Goal: Transaction & Acquisition: Purchase product/service

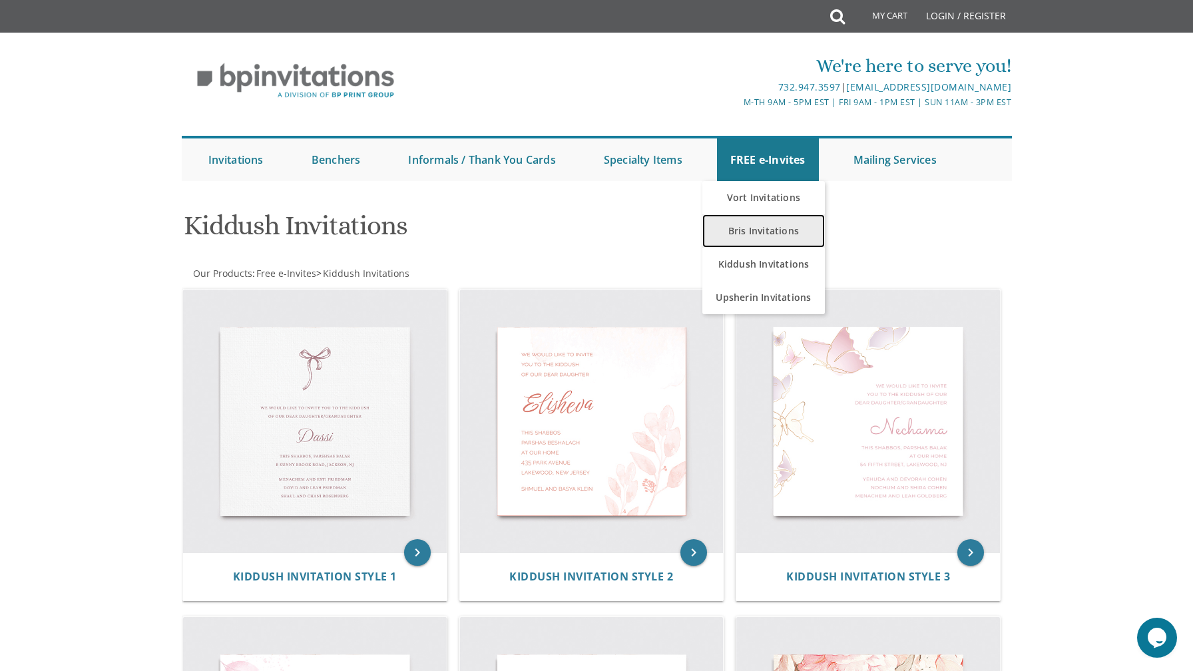
click at [769, 231] on link "Bris Invitations" at bounding box center [763, 230] width 123 height 33
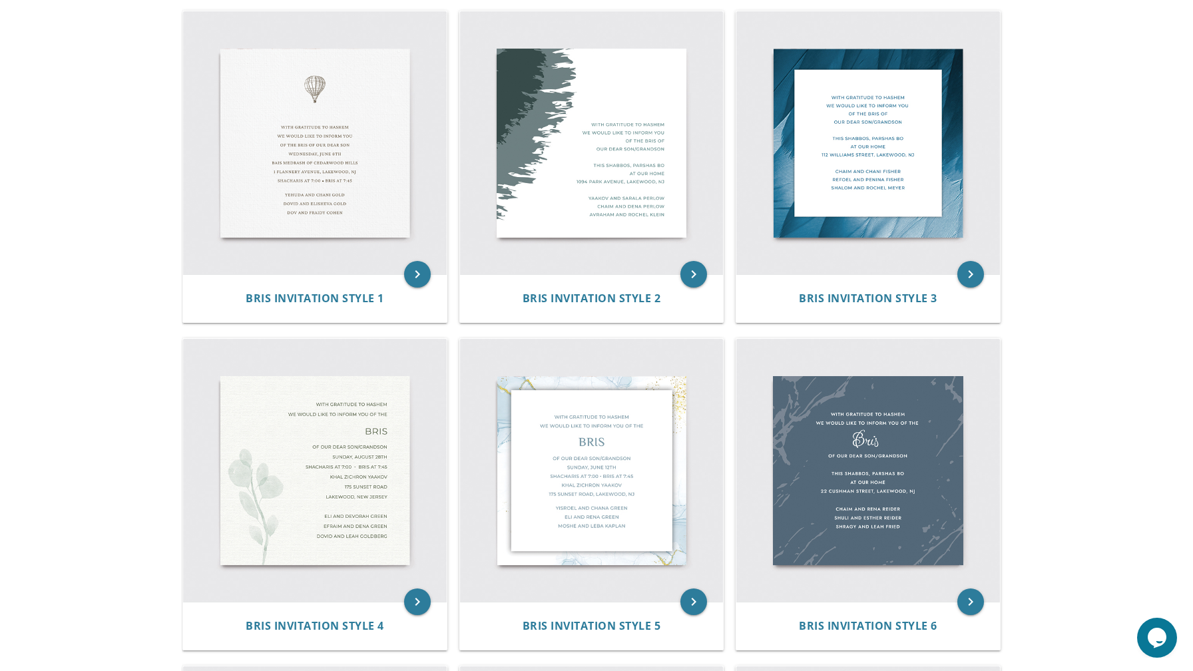
scroll to position [164, 0]
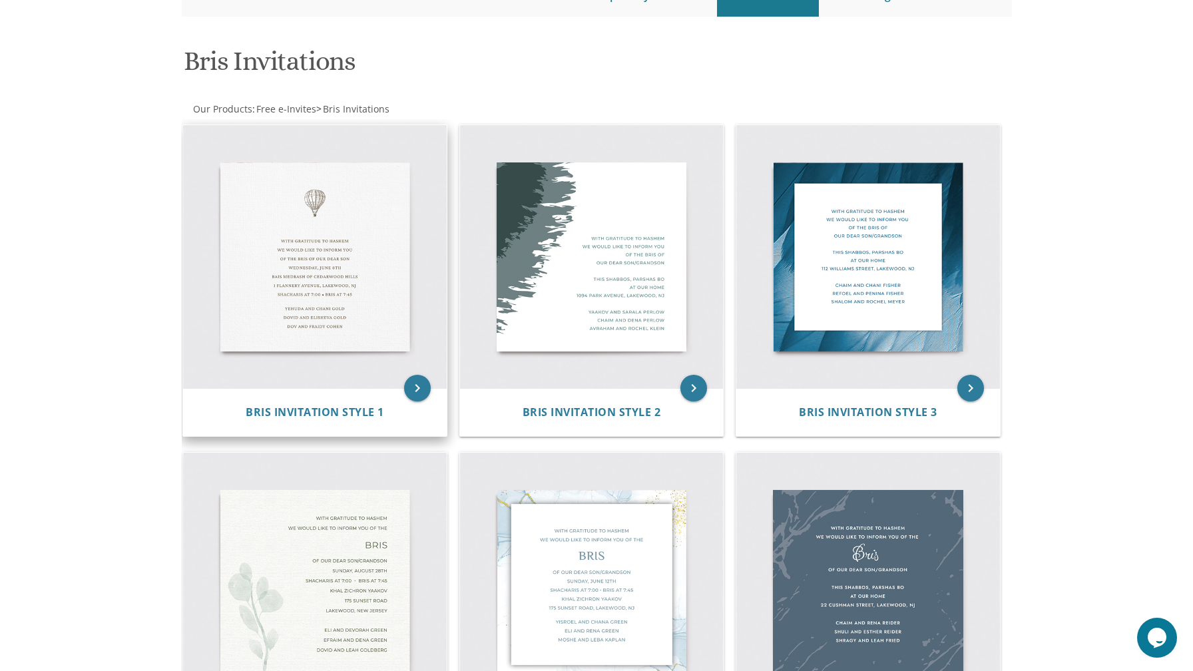
click at [374, 216] on img at bounding box center [315, 257] width 264 height 264
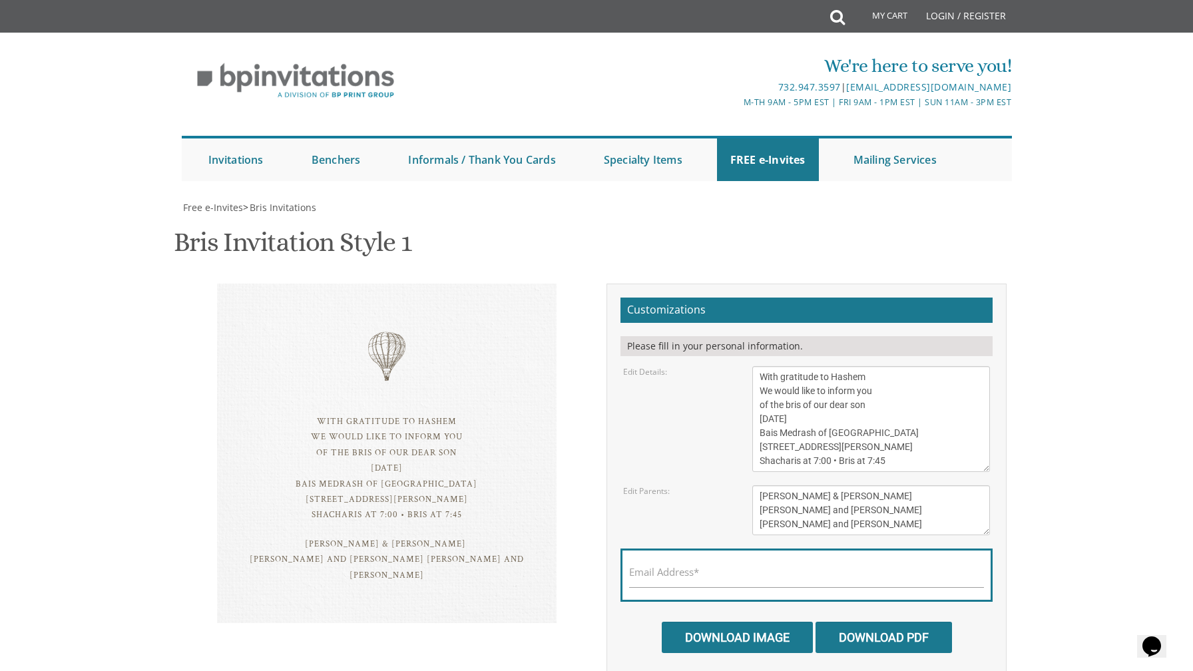
scroll to position [91, 0]
click at [840, 366] on textarea "With gratitude to Hashem We would like to inform you of the bris of our dear so…" at bounding box center [871, 419] width 238 height 106
click at [764, 366] on textarea "With gratitude to Hashem We would like to inform you of the bris of our dear so…" at bounding box center [871, 419] width 238 height 106
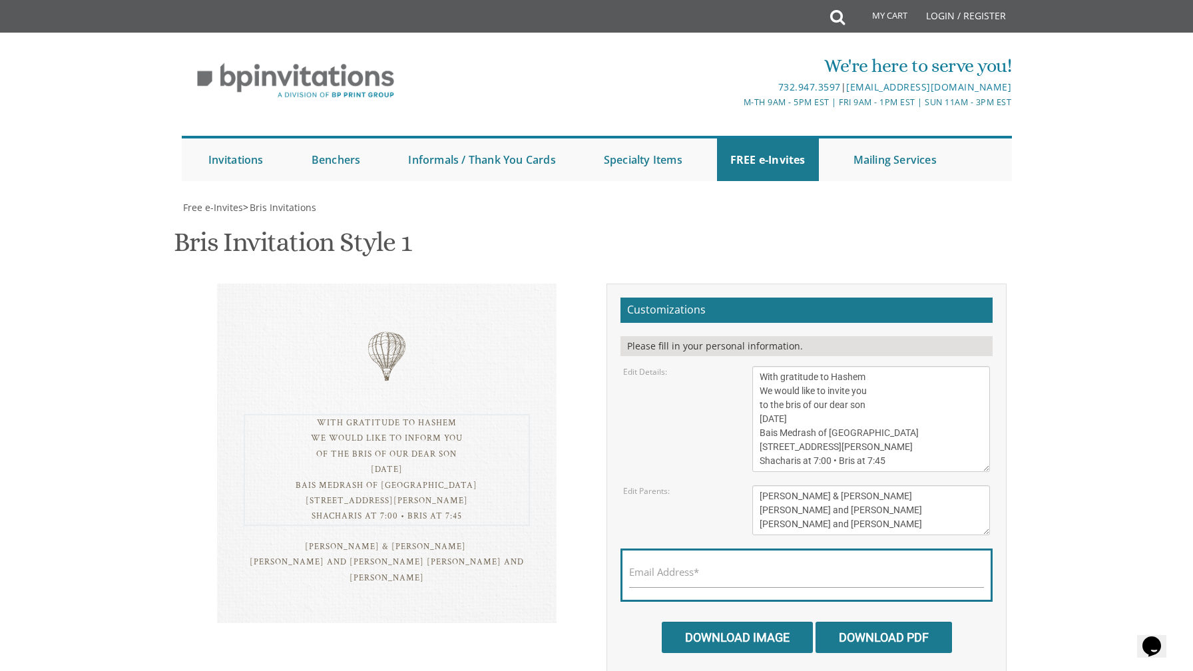
click at [794, 366] on textarea "With gratitude to Hashem We would like to inform you of the bris of our dear so…" at bounding box center [871, 419] width 238 height 106
drag, startPoint x: 830, startPoint y: 326, endPoint x: 749, endPoint y: 327, distance: 81.2
click at [749, 366] on div "With gratitude to Hashem We would like to inform you of the bris of our dear so…" at bounding box center [871, 419] width 258 height 106
click at [924, 366] on textarea "With gratitude to Hashem We would like to inform you of the bris of our dear so…" at bounding box center [871, 419] width 238 height 106
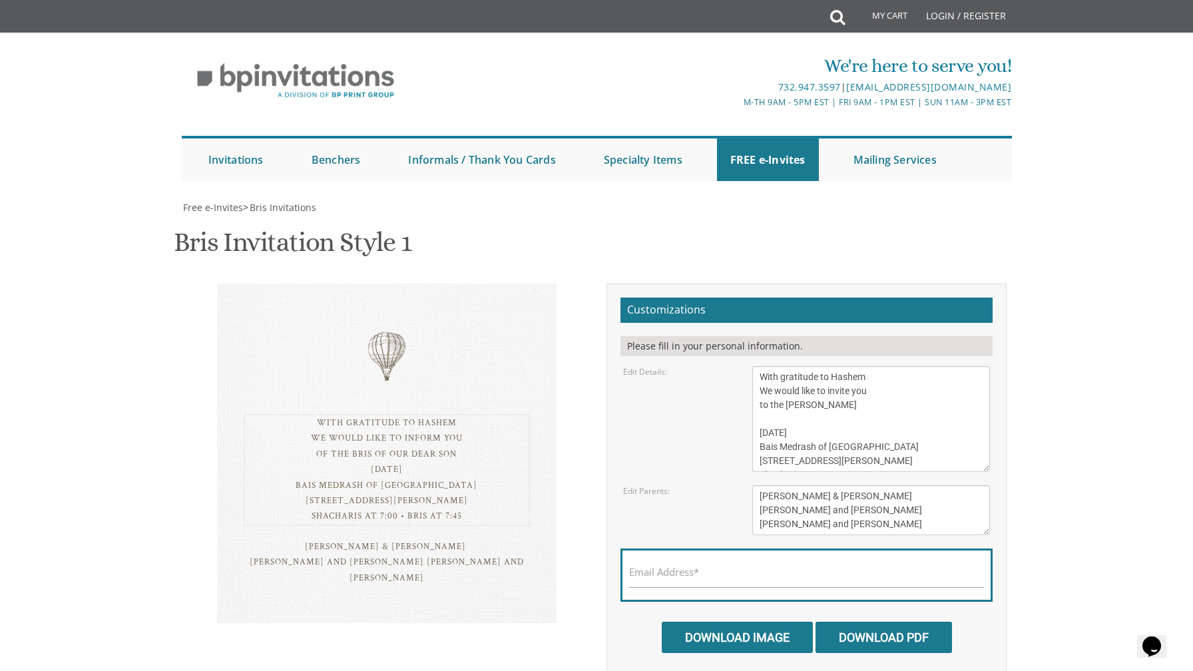
click at [764, 366] on textarea "With gratitude to Hashem We would like to inform you of the bris of our dear so…" at bounding box center [871, 419] width 238 height 106
click at [858, 366] on textarea "With gratitude to Hashem We would like to inform you of the bris of our dear so…" at bounding box center [871, 419] width 238 height 106
drag, startPoint x: 758, startPoint y: 356, endPoint x: 949, endPoint y: 356, distance: 190.4
click at [949, 366] on textarea "With gratitude to Hashem We would like to inform you of the bris of our dear so…" at bounding box center [871, 419] width 238 height 106
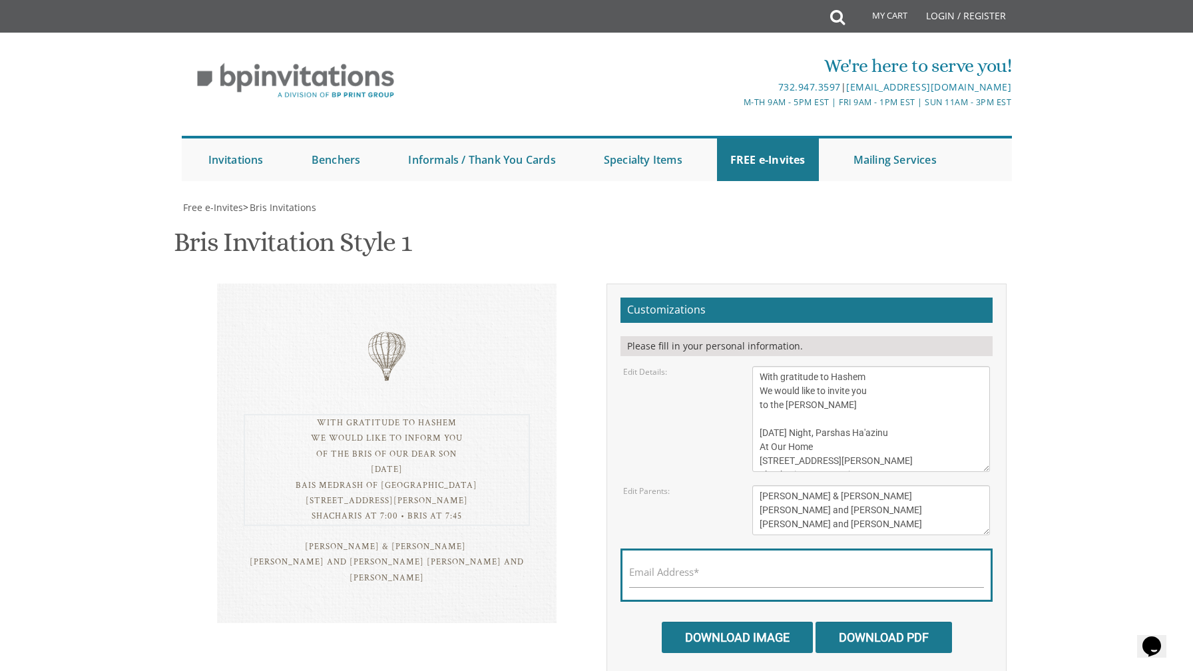
drag, startPoint x: 760, startPoint y: 369, endPoint x: 921, endPoint y: 374, distance: 161.2
click at [921, 374] on textarea "With gratitude to Hashem We would like to inform you of the bris of our dear so…" at bounding box center [871, 419] width 238 height 106
type textarea "With gratitude to Hashem We would like to invite you to the [PERSON_NAME] [DATE…"
drag, startPoint x: 760, startPoint y: 404, endPoint x: 884, endPoint y: 404, distance: 124.5
click at [884, 485] on textarea "[PERSON_NAME] & [PERSON_NAME] [PERSON_NAME] and [PERSON_NAME] [PERSON_NAME] and…" at bounding box center [871, 510] width 238 height 50
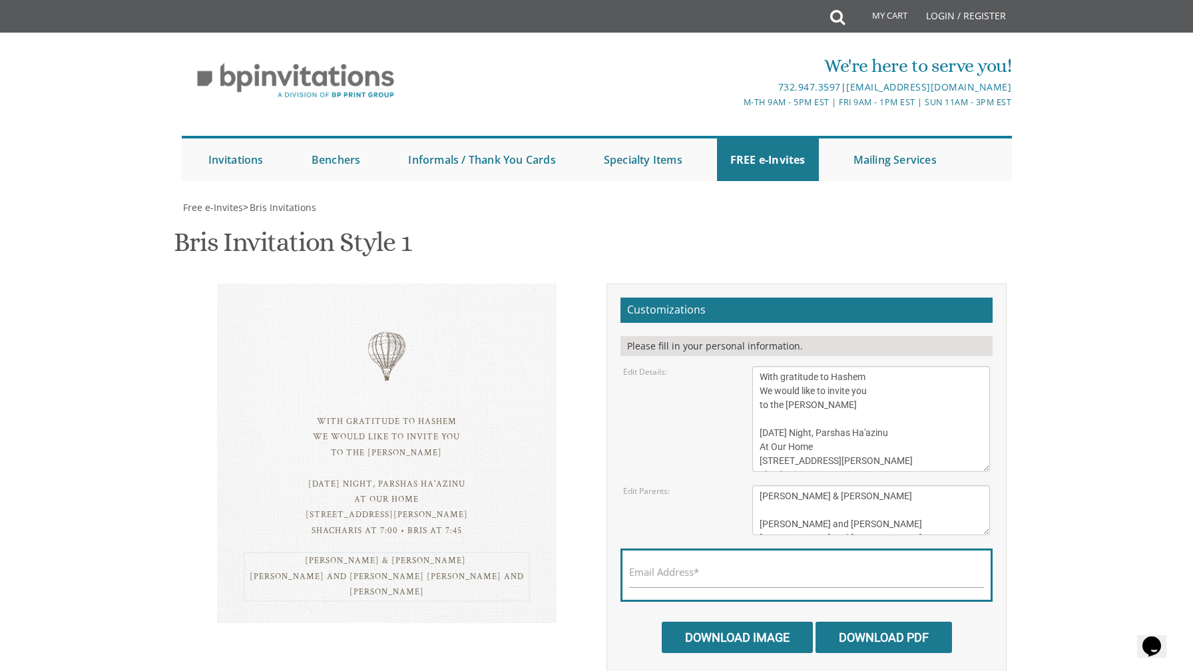
scroll to position [14, 0]
drag, startPoint x: 759, startPoint y: 418, endPoint x: 917, endPoint y: 440, distance: 159.3
click at [917, 485] on textarea "[PERSON_NAME] & [PERSON_NAME] [PERSON_NAME] and [PERSON_NAME] [PERSON_NAME] and…" at bounding box center [871, 510] width 238 height 50
type textarea "[PERSON_NAME] & [PERSON_NAME] [PERSON_NAME] & [PERSON_NAME] [PERSON_NAME] & [PE…"
click at [854, 366] on textarea "With gratitude to Hashem We would like to inform you of the bris of our dear so…" at bounding box center [871, 419] width 238 height 106
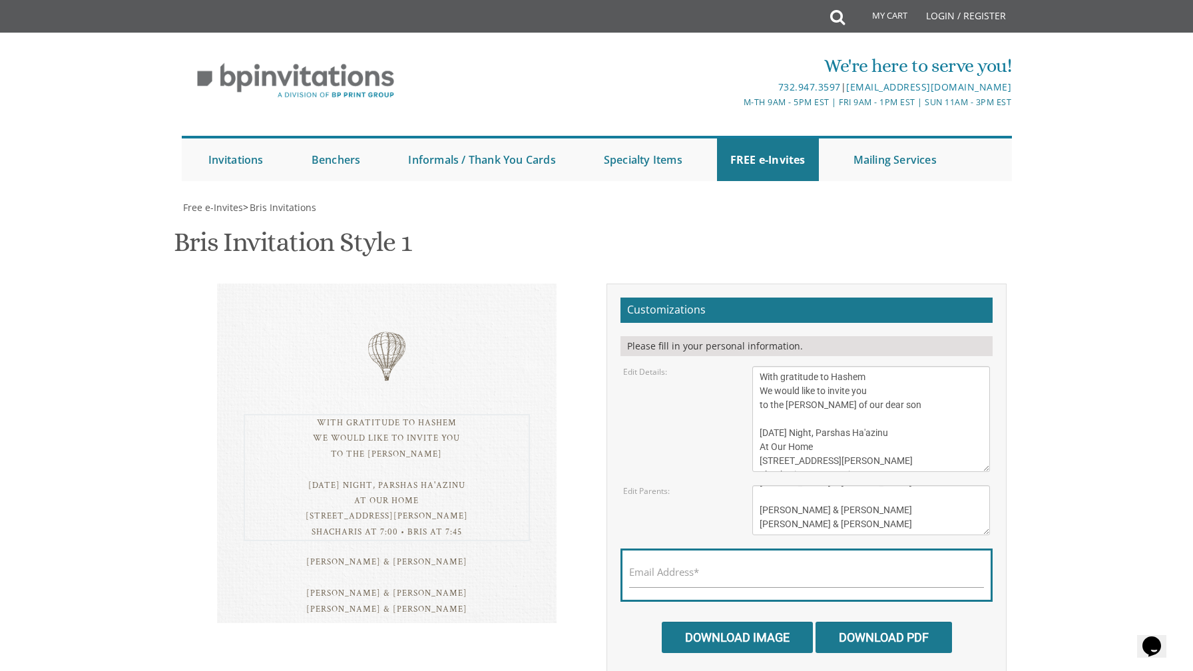
click at [876, 485] on textarea "[PERSON_NAME] & [PERSON_NAME] [PERSON_NAME] and [PERSON_NAME] [PERSON_NAME] and…" at bounding box center [871, 510] width 238 height 50
click at [467, 589] on div "With gratitude to Hashem We would like to invite you to the [PERSON_NAME] of ou…" at bounding box center [597, 487] width 846 height 406
click at [927, 370] on textarea "With gratitude to Hashem We would like to inform you of the bris of our dear so…" at bounding box center [871, 419] width 238 height 106
drag, startPoint x: 757, startPoint y: 372, endPoint x: 894, endPoint y: 387, distance: 137.9
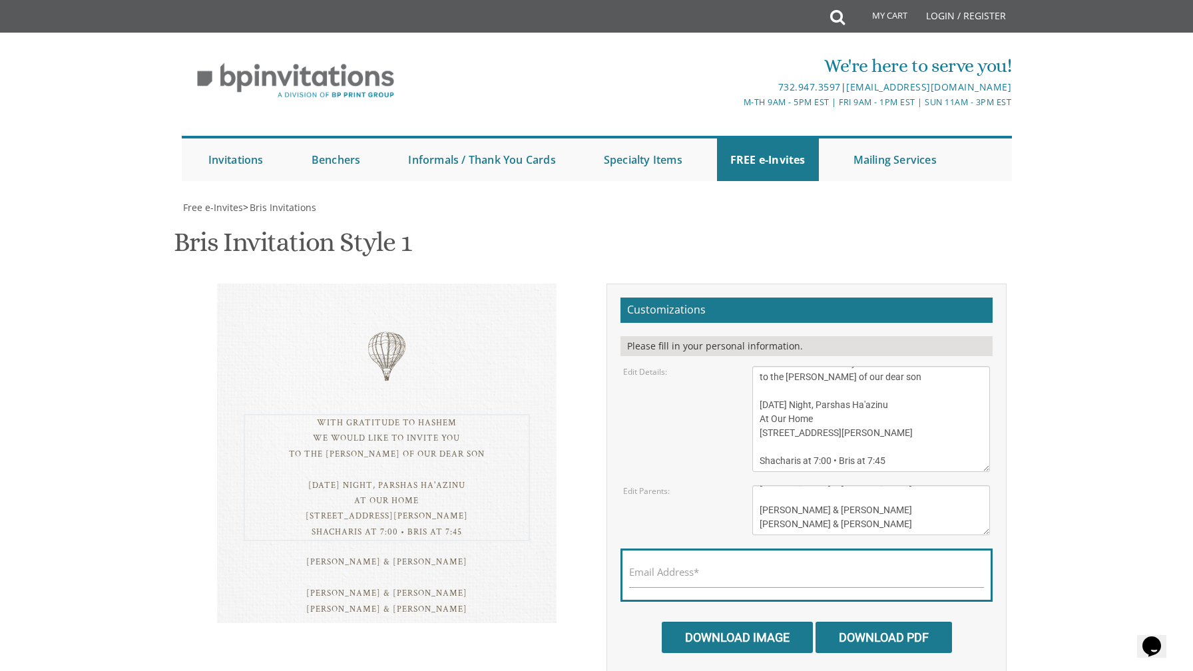
click at [894, 387] on form "Customizations Please fill in your personal information. Edit Details: Edit Par…" at bounding box center [807, 476] width 372 height 356
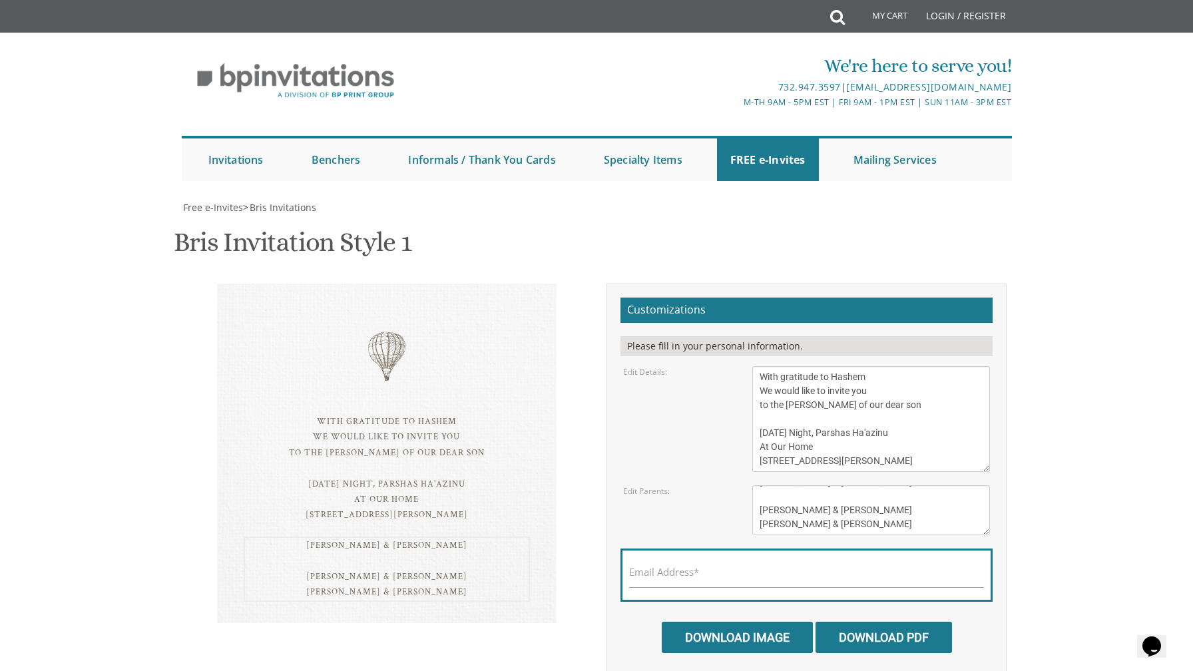
click at [929, 485] on textarea "[PERSON_NAME] & [PERSON_NAME] [PERSON_NAME] and [PERSON_NAME] [PERSON_NAME] and…" at bounding box center [871, 510] width 238 height 50
click at [761, 485] on textarea "[PERSON_NAME] & [PERSON_NAME] [PERSON_NAME] and [PERSON_NAME] [PERSON_NAME] and…" at bounding box center [871, 510] width 238 height 50
click at [864, 366] on textarea "With gratitude to Hashem We would like to inform you of the bris of our dear so…" at bounding box center [871, 419] width 238 height 106
type textarea "With gratitude to Hashem We would like to invite you to the [PERSON_NAME] of ou…"
click at [872, 485] on textarea "[PERSON_NAME] & [PERSON_NAME] [PERSON_NAME] and [PERSON_NAME] [PERSON_NAME] and…" at bounding box center [871, 510] width 238 height 50
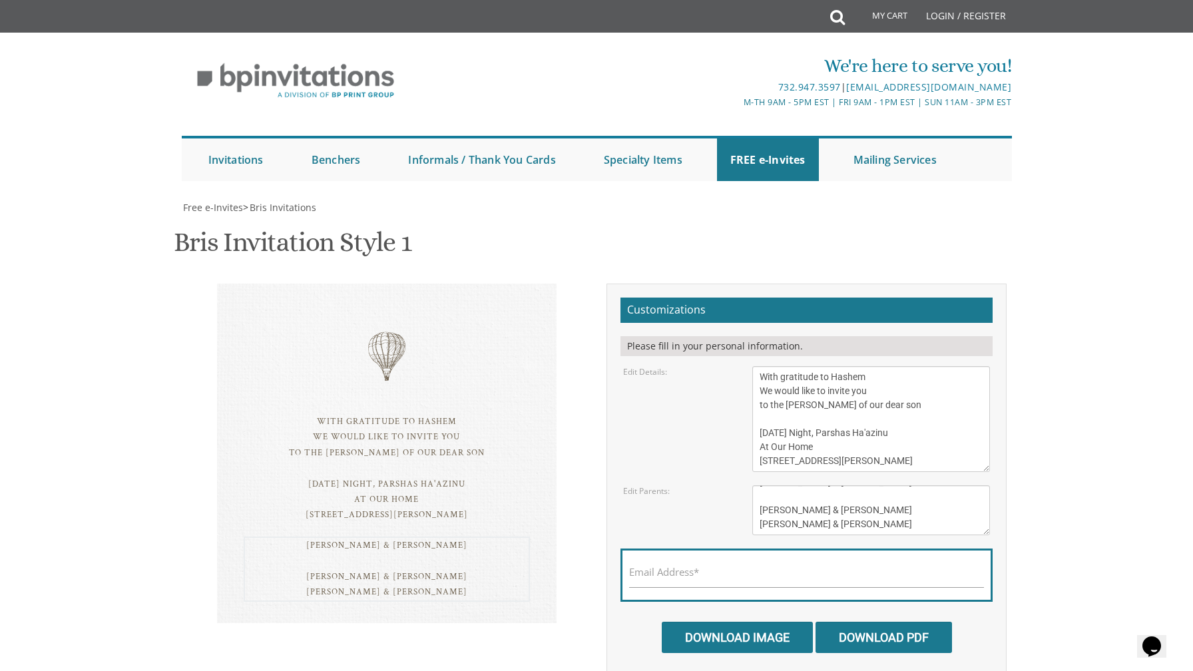
click at [406, 537] on div "[PERSON_NAME] & [PERSON_NAME] [PERSON_NAME] & [PERSON_NAME] [PERSON_NAME] & [PE…" at bounding box center [387, 569] width 286 height 65
click at [403, 537] on div "[PERSON_NAME] & [PERSON_NAME] [PERSON_NAME] & [PERSON_NAME] [PERSON_NAME] & [PE…" at bounding box center [387, 568] width 286 height 63
click at [411, 537] on div "[PERSON_NAME] & [PERSON_NAME] [PERSON_NAME] & [PERSON_NAME] [PERSON_NAME] & [PE…" at bounding box center [387, 568] width 286 height 63
click at [763, 485] on textarea "[PERSON_NAME] & [PERSON_NAME] [PERSON_NAME] and [PERSON_NAME] [PERSON_NAME] and…" at bounding box center [871, 510] width 238 height 50
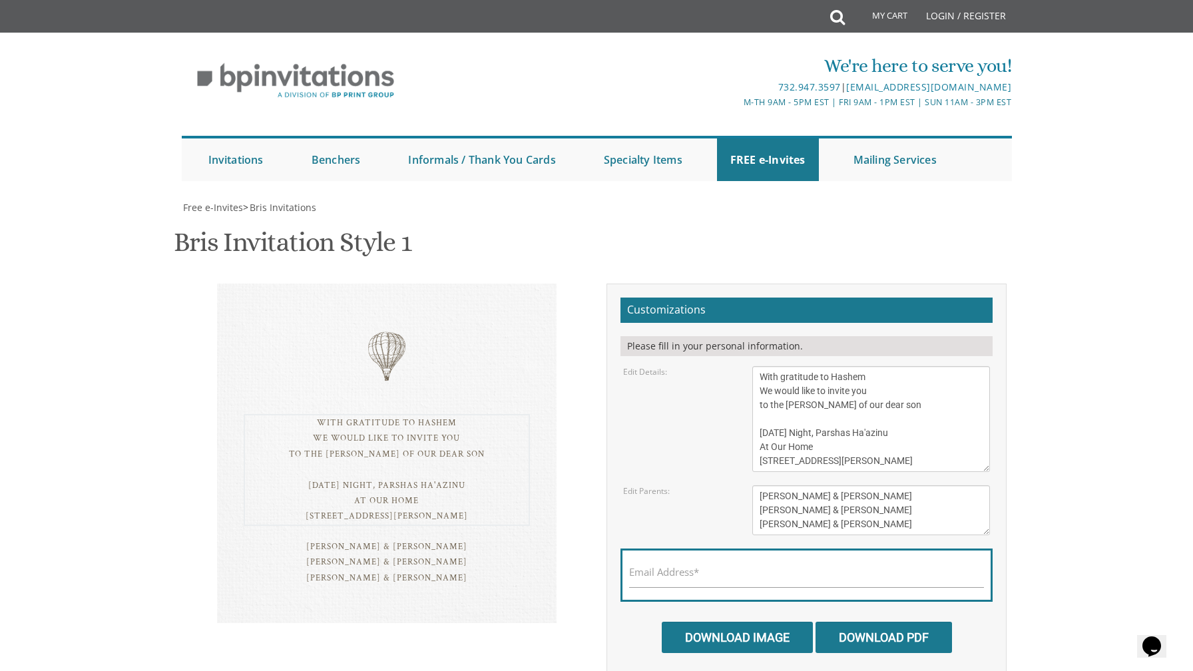
click at [860, 366] on textarea "With gratitude to Hashem We would like to inform you of the bris of our dear so…" at bounding box center [871, 419] width 238 height 106
click at [499, 527] on div "With gratitude to Hashem We would like to invite you to the [PERSON_NAME] of ou…" at bounding box center [387, 454] width 340 height 340
click at [760, 485] on textarea "[PERSON_NAME] & [PERSON_NAME] [PERSON_NAME] and [PERSON_NAME] [PERSON_NAME] and…" at bounding box center [871, 510] width 238 height 50
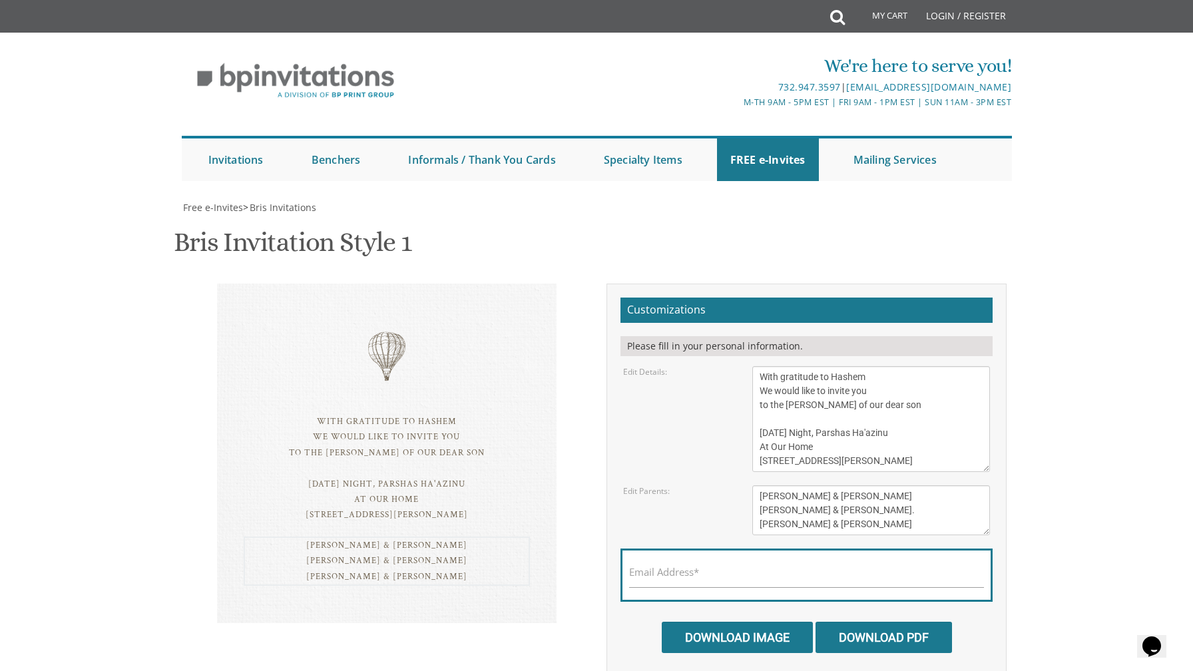
click at [879, 366] on textarea "With gratitude to Hashem We would like to inform you of the bris of our dear so…" at bounding box center [871, 419] width 238 height 106
click at [868, 485] on textarea "[PERSON_NAME] & [PERSON_NAME] [PERSON_NAME] and [PERSON_NAME] [PERSON_NAME] and…" at bounding box center [871, 510] width 238 height 50
click at [949, 366] on textarea "With gratitude to Hashem We would like to inform you of the bris of our dear so…" at bounding box center [871, 419] width 238 height 106
click at [548, 493] on div "With gratitude to Hashem We would like to invite you to the [PERSON_NAME] of ou…" at bounding box center [386, 463] width 420 height 359
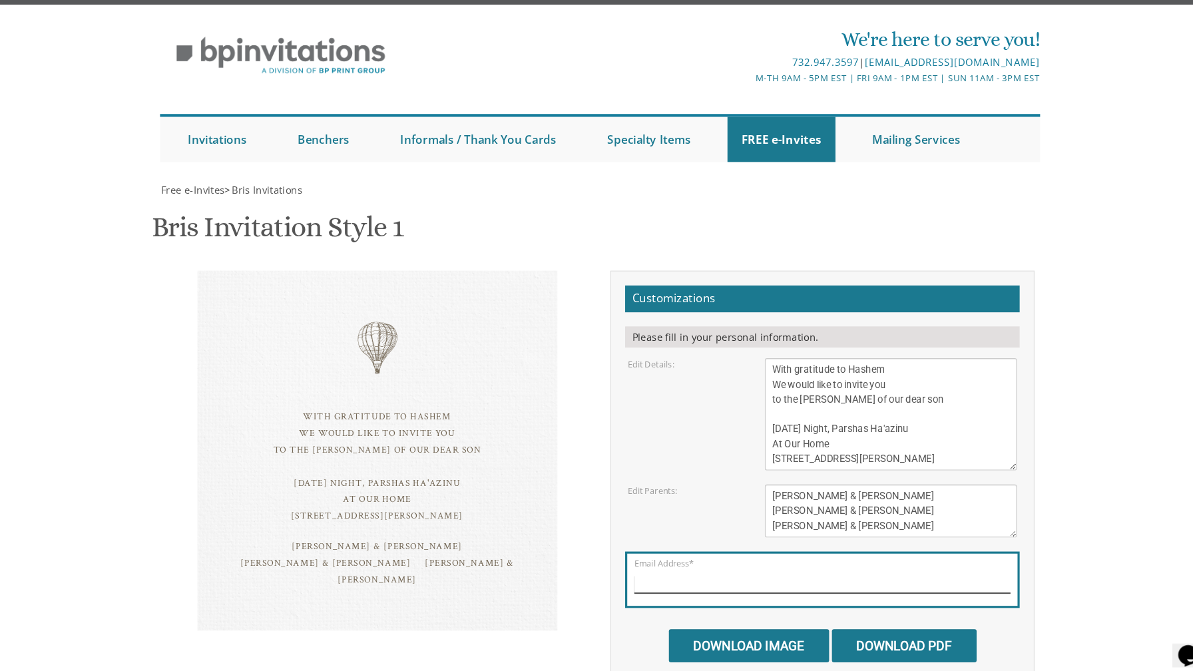
click at [718, 571] on input "Email Address*" at bounding box center [806, 579] width 355 height 17
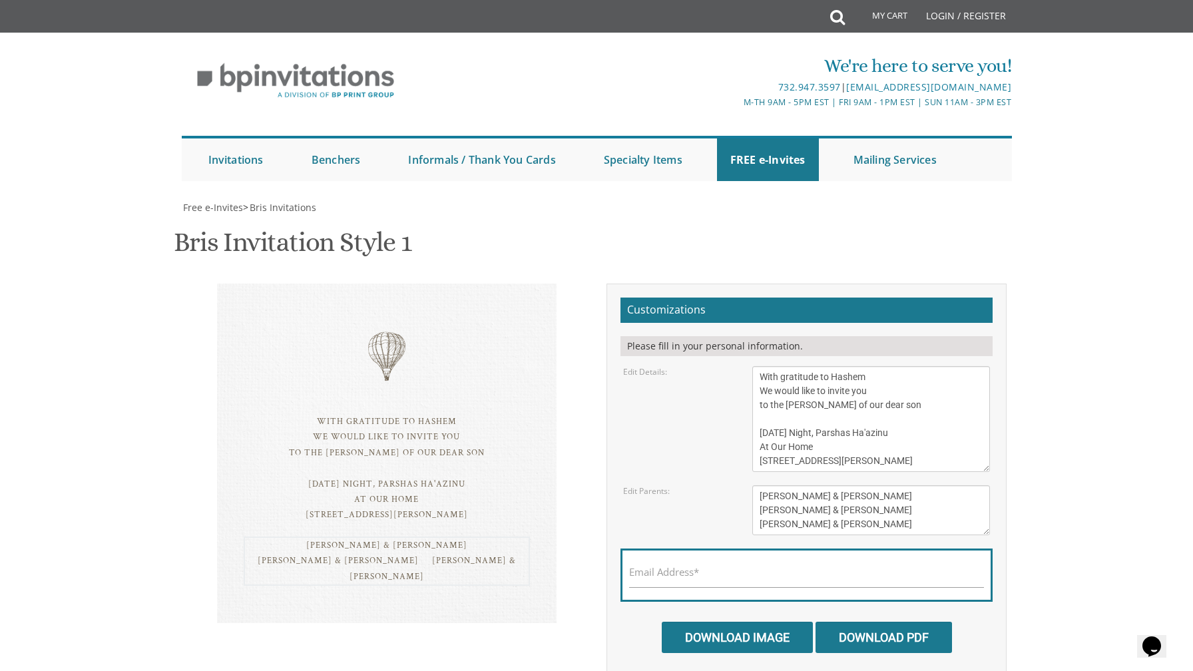
click at [870, 485] on textarea "[PERSON_NAME] & [PERSON_NAME] [PERSON_NAME] and [PERSON_NAME] [PERSON_NAME] and…" at bounding box center [871, 510] width 238 height 50
type textarea "[PERSON_NAME] & [PERSON_NAME] [PERSON_NAME] & [PERSON_NAME] [PERSON_NAME] & [PE…"
click at [891, 366] on textarea "With gratitude to Hashem We would like to inform you of the bris of our dear so…" at bounding box center [871, 419] width 238 height 106
click at [897, 366] on textarea "With gratitude to Hashem We would like to inform you of the bris of our dear so…" at bounding box center [871, 419] width 238 height 106
type textarea "With gratitude to Hashem We would like to invite you to the [PERSON_NAME] of ou…"
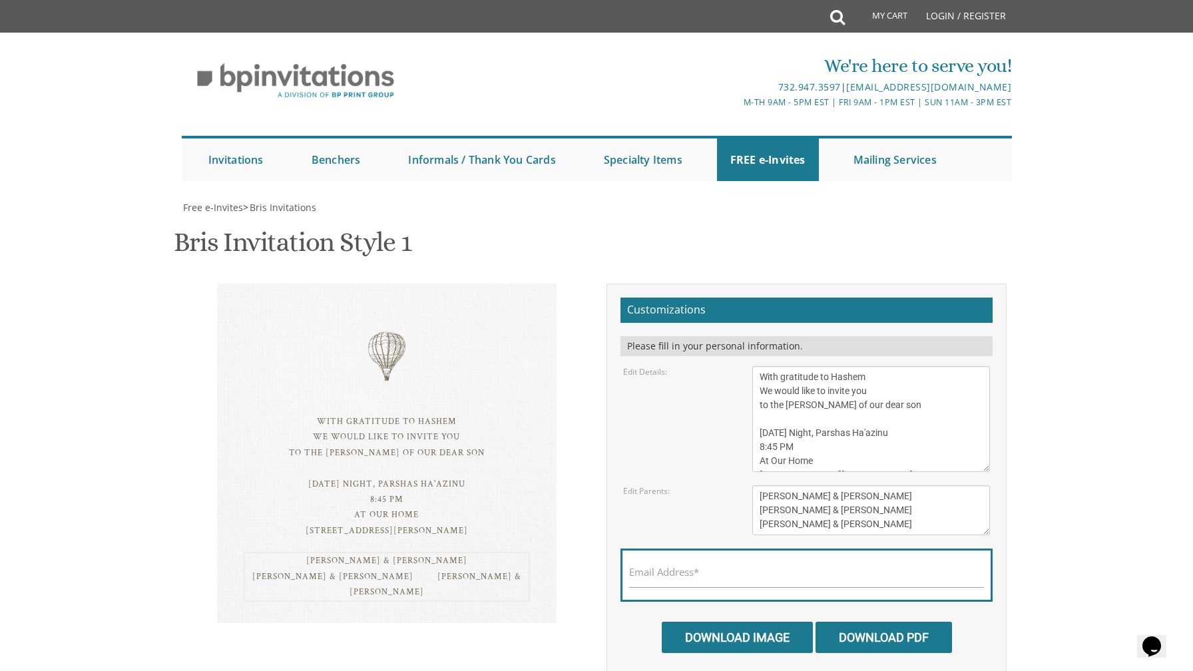
click at [886, 485] on textarea "[PERSON_NAME] & [PERSON_NAME] [PERSON_NAME] and [PERSON_NAME] [PERSON_NAME] and…" at bounding box center [871, 510] width 238 height 50
click at [447, 509] on div "With gratitude to Hashem We would like to invite you to the [PERSON_NAME] of ou…" at bounding box center [386, 470] width 420 height 372
